Goal: Task Accomplishment & Management: Use online tool/utility

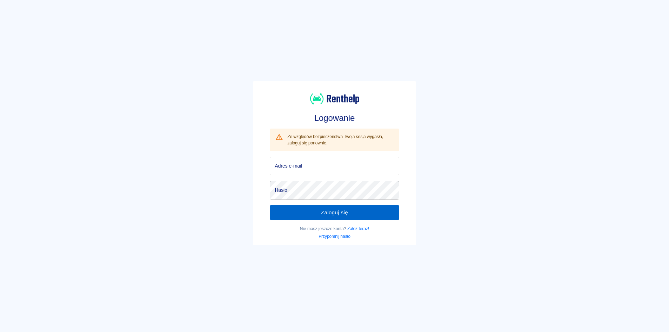
type input "[EMAIL_ADDRESS][DOMAIN_NAME]"
click at [318, 211] on button "Zaloguj się" at bounding box center [334, 212] width 129 height 15
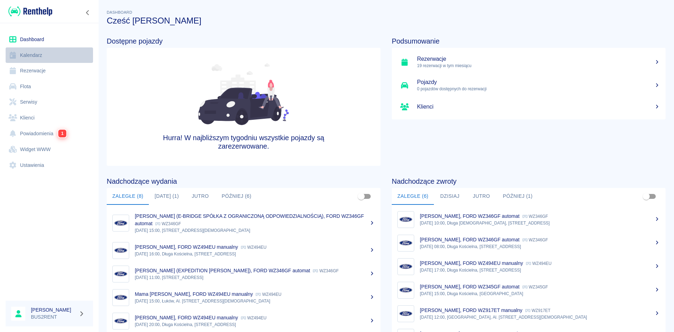
click at [37, 50] on link "Kalendarz" at bounding box center [49, 55] width 87 height 16
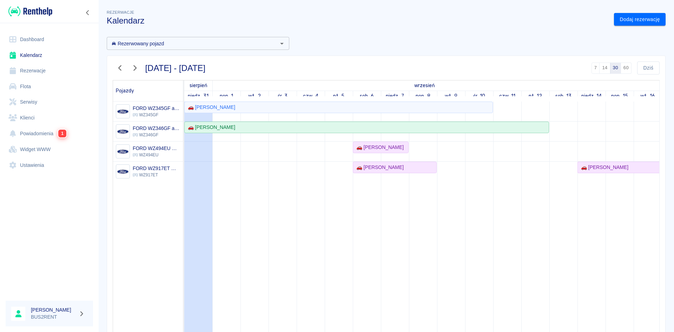
scroll to position [35, 0]
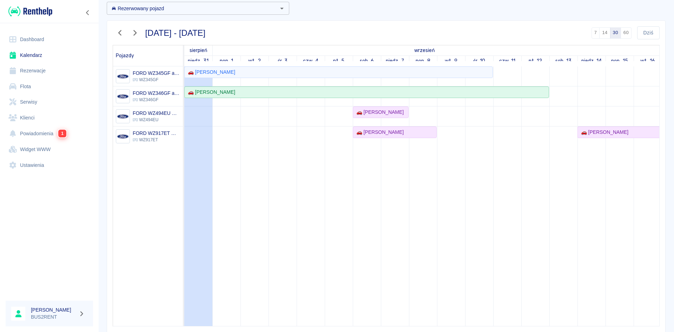
click at [118, 31] on icon "button" at bounding box center [120, 32] width 9 height 7
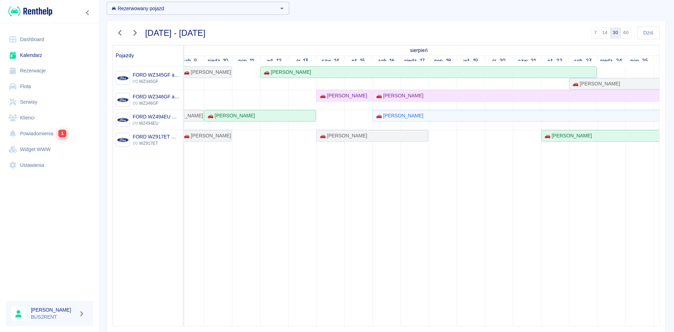
scroll to position [0, 0]
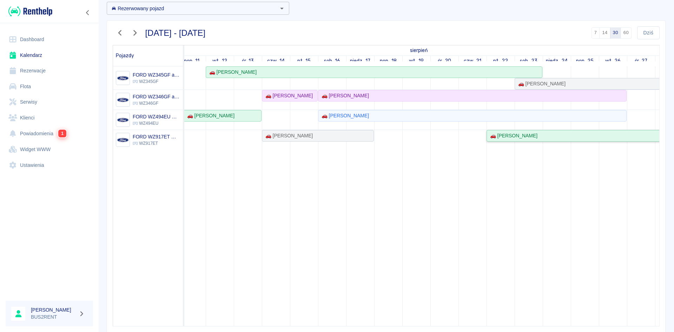
click at [558, 137] on div "🚗 [PERSON_NAME]" at bounding box center [598, 135] width 223 height 7
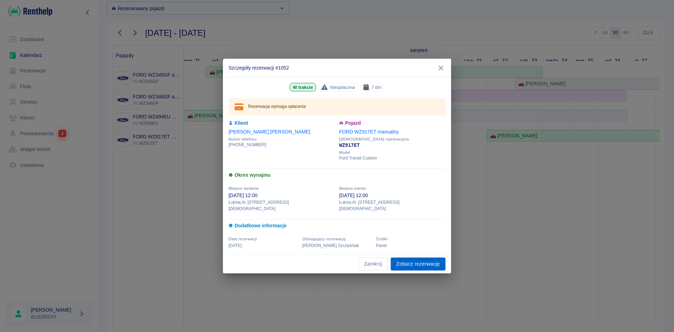
click at [414, 258] on link "Zobacz rezerwację" at bounding box center [418, 263] width 55 height 13
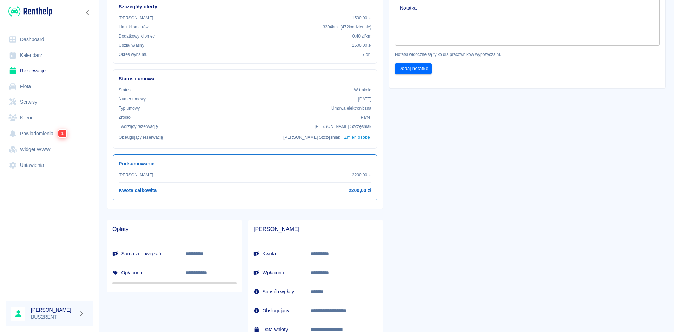
scroll to position [9, 0]
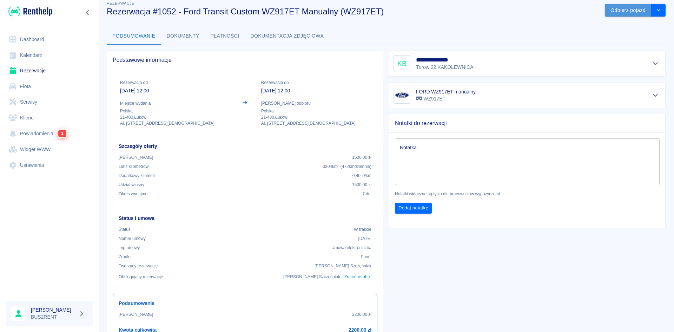
click at [636, 11] on button "Odbierz pojazd" at bounding box center [628, 10] width 47 height 13
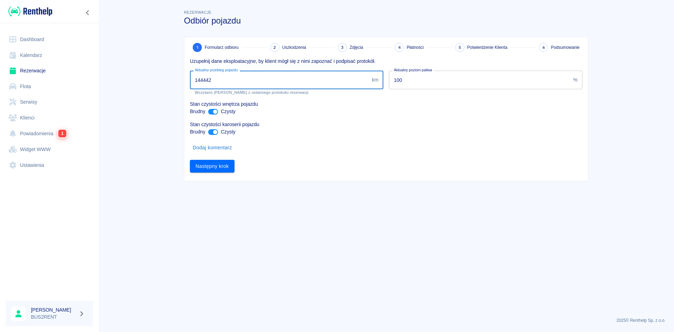
click at [202, 83] on input "144442" at bounding box center [279, 80] width 179 height 19
drag, startPoint x: 201, startPoint y: 80, endPoint x: 252, endPoint y: 76, distance: 51.8
click at [252, 76] on input "144442" at bounding box center [279, 80] width 179 height 19
type input "147604"
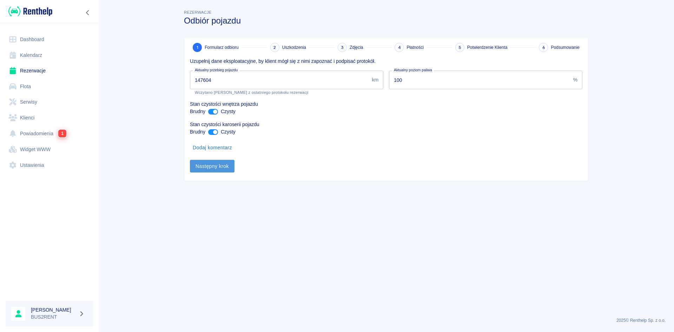
click at [215, 164] on button "Następny krok" at bounding box center [212, 166] width 45 height 13
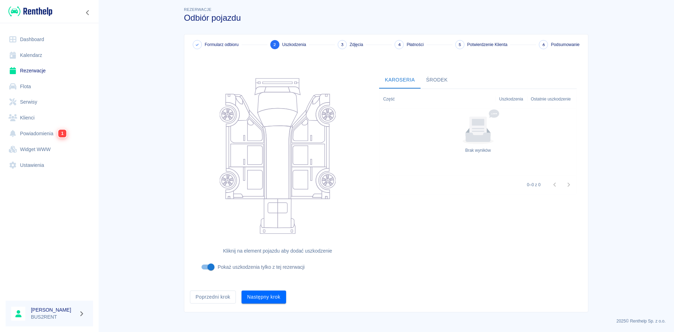
scroll to position [4, 0]
click at [258, 294] on button "Następny krok" at bounding box center [264, 296] width 45 height 13
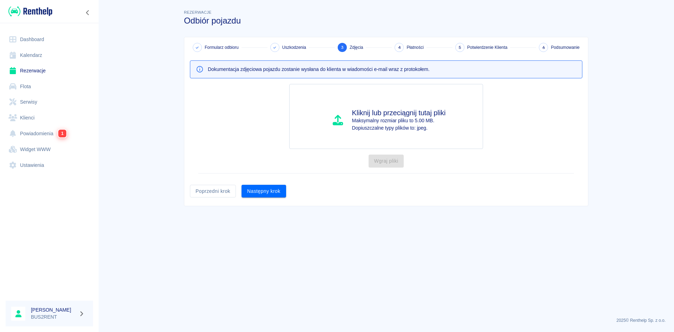
scroll to position [0, 0]
click at [263, 188] on button "Następny krok" at bounding box center [264, 191] width 45 height 13
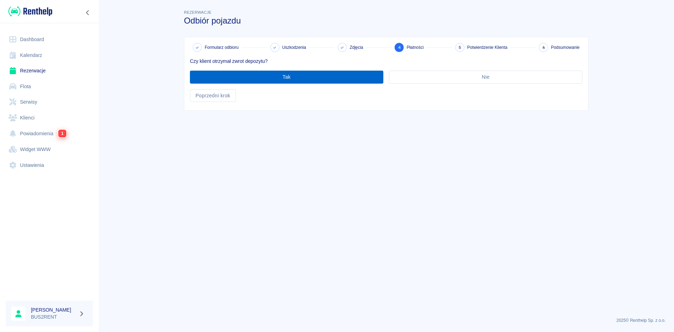
click at [262, 75] on button "Tak" at bounding box center [286, 77] width 193 height 13
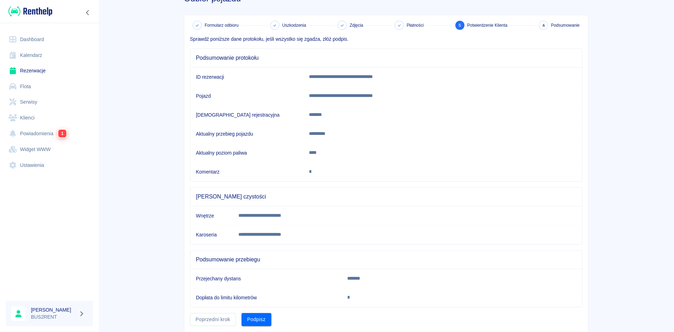
scroll to position [45, 0]
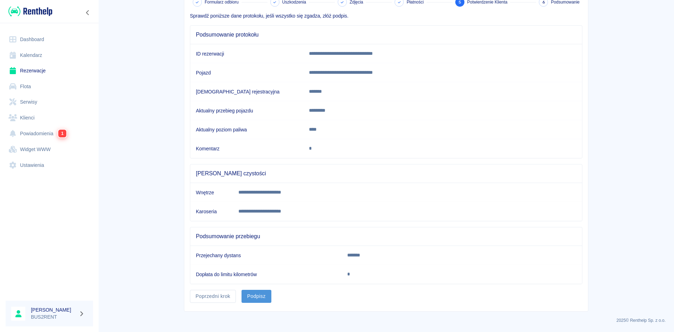
click at [257, 295] on button "Podpisz" at bounding box center [257, 296] width 30 height 13
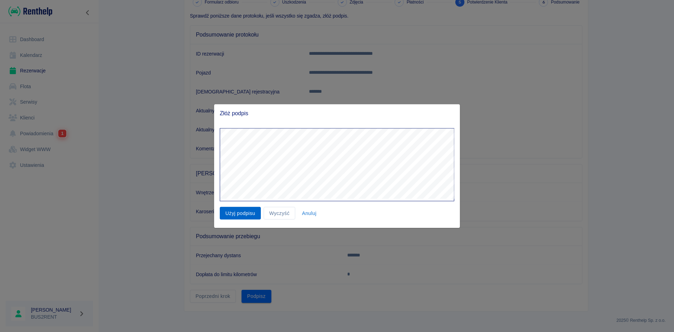
click at [246, 212] on button "Użyj podpisu" at bounding box center [240, 212] width 41 height 13
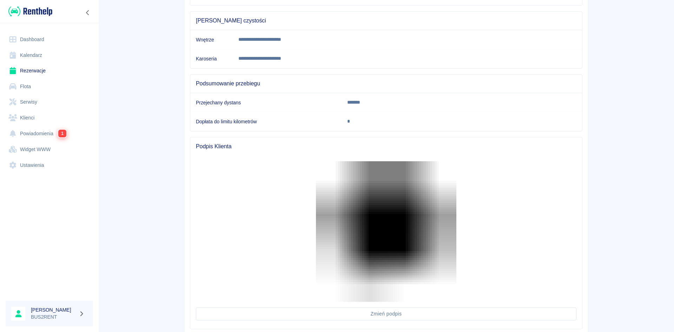
scroll to position [221, 0]
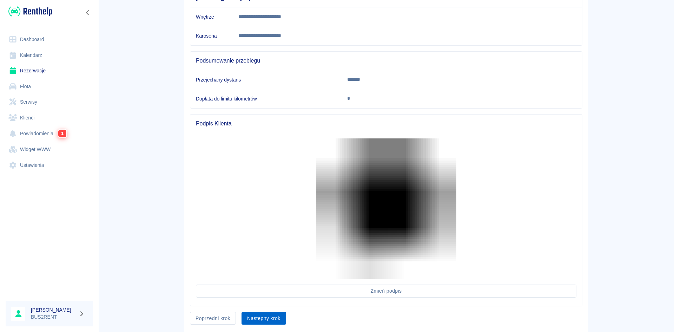
click at [269, 317] on button "Następny krok" at bounding box center [264, 318] width 45 height 13
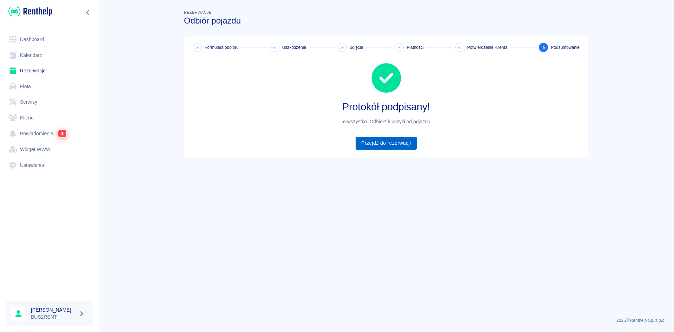
click at [386, 143] on link "Przejdź do rezerwacji" at bounding box center [386, 143] width 61 height 13
